Goal: Task Accomplishment & Management: Use online tool/utility

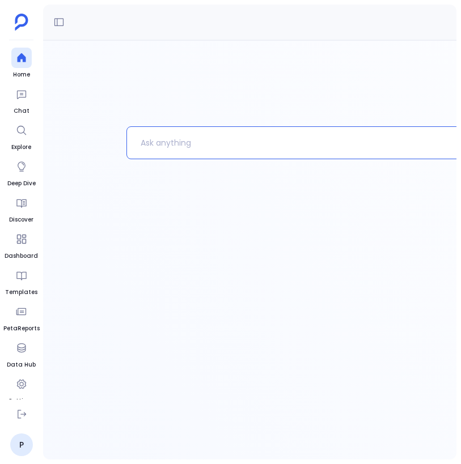
click at [108, 109] on div at bounding box center [340, 250] width 595 height 420
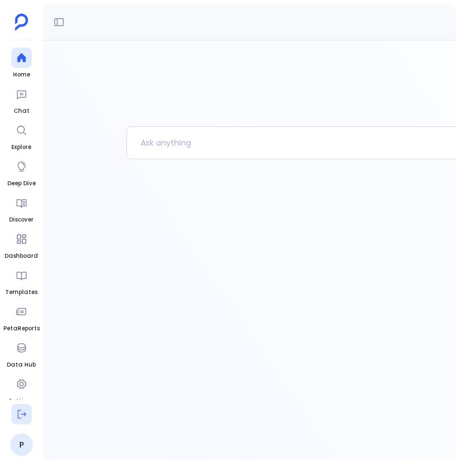
click at [23, 420] on button at bounding box center [21, 414] width 20 height 20
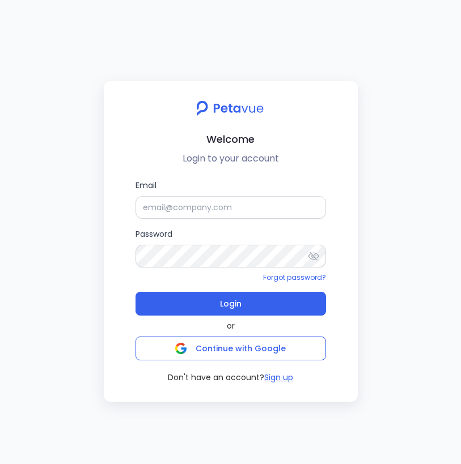
click at [144, 54] on div "Welcome Login to your account Email Password Forgot password? Login or Continue…" at bounding box center [230, 232] width 461 height 464
click at [242, 209] on input "Email" at bounding box center [231, 207] width 191 height 23
type input "[EMAIL_ADDRESS][DOMAIN_NAME]"
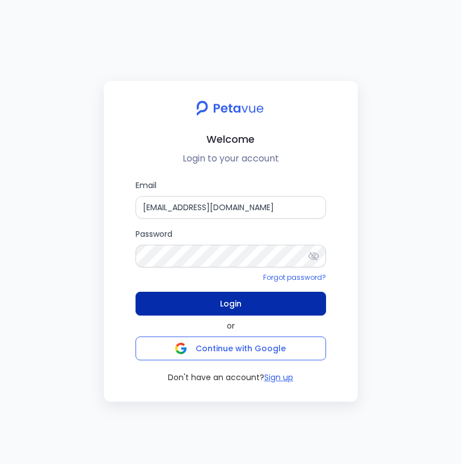
click at [242, 303] on button "Login" at bounding box center [231, 304] width 191 height 24
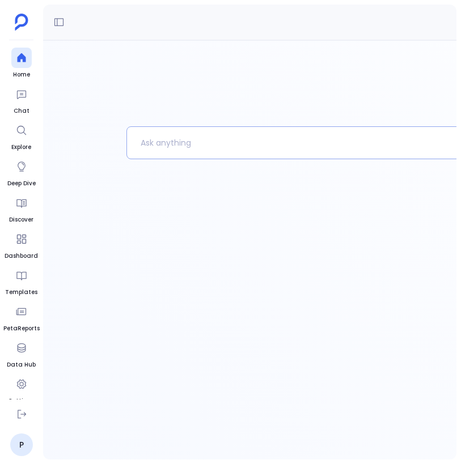
click at [202, 151] on p at bounding box center [321, 142] width 389 height 29
click at [24, 87] on div at bounding box center [21, 94] width 20 height 20
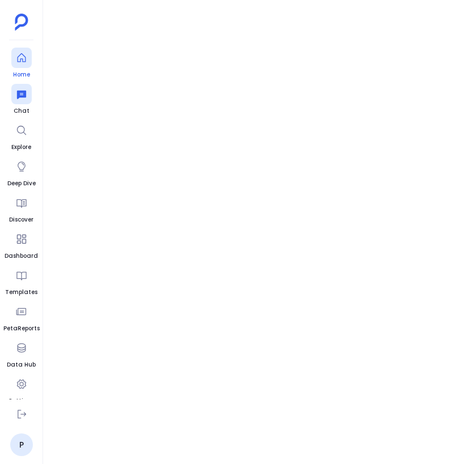
click at [22, 54] on icon at bounding box center [21, 57] width 11 height 11
click at [58, 12] on div "New Chat" at bounding box center [340, 23] width 595 height 36
click at [61, 20] on icon at bounding box center [58, 21] width 11 height 11
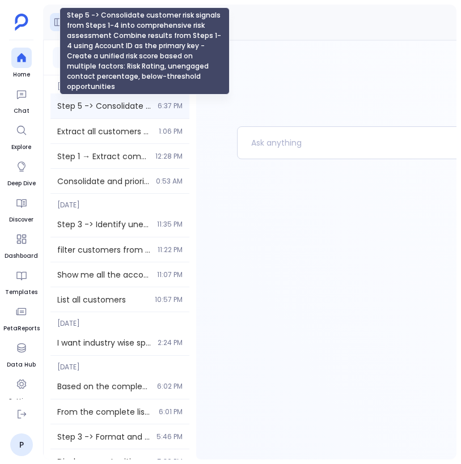
click at [103, 100] on span "Step 5 -> Consolidate customer risk signals from Steps 1-4 into comprehensive r…" at bounding box center [104, 105] width 94 height 11
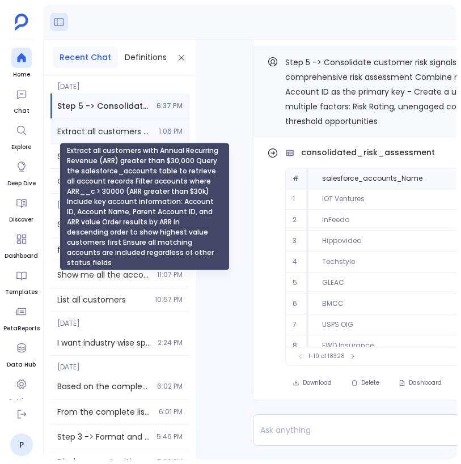
click at [113, 133] on span "Extract all customers with Annual Recurring Revenue (ARR) greater than $30,000 …" at bounding box center [104, 131] width 95 height 11
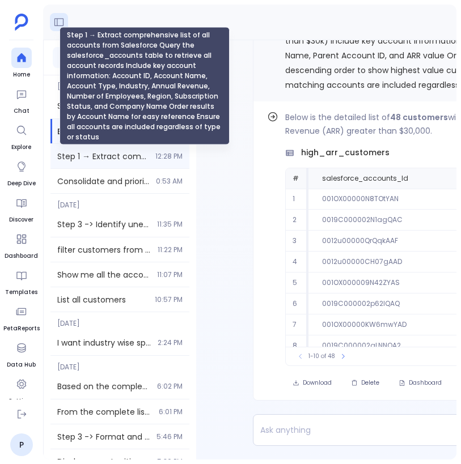
click at [118, 161] on span "Step 1 → Extract comprehensive list of all accounts from Salesforce Query the s…" at bounding box center [102, 156] width 91 height 11
